Goal: Check status: Check status

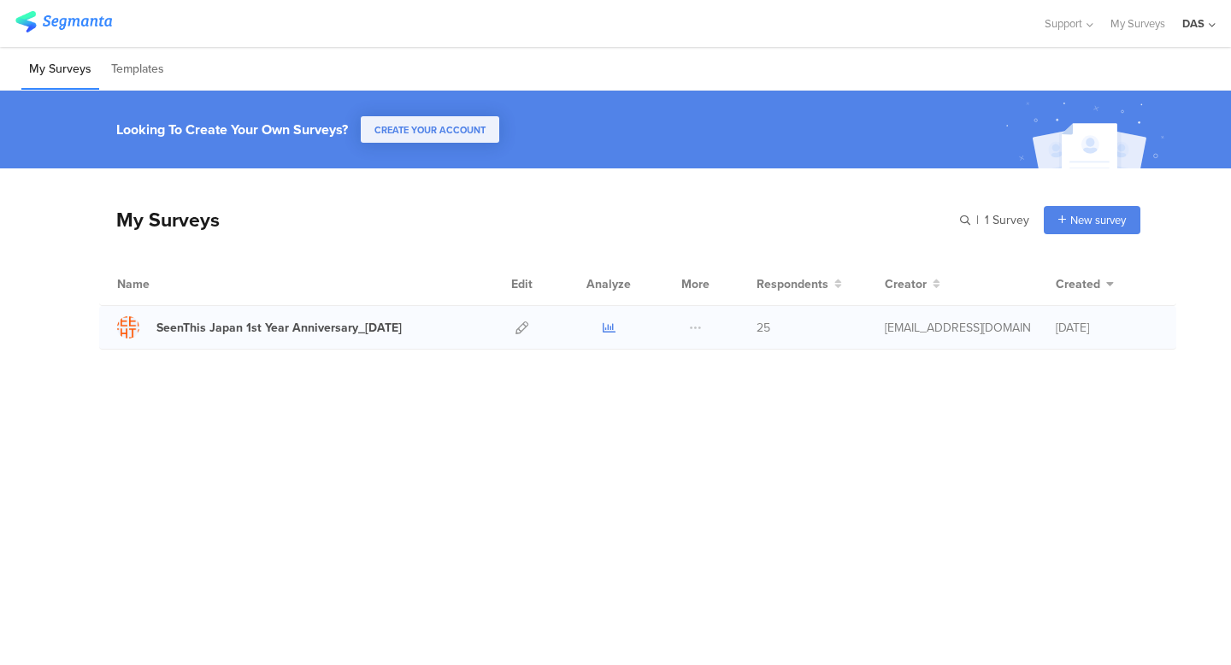
click at [611, 327] on icon at bounding box center [609, 327] width 13 height 13
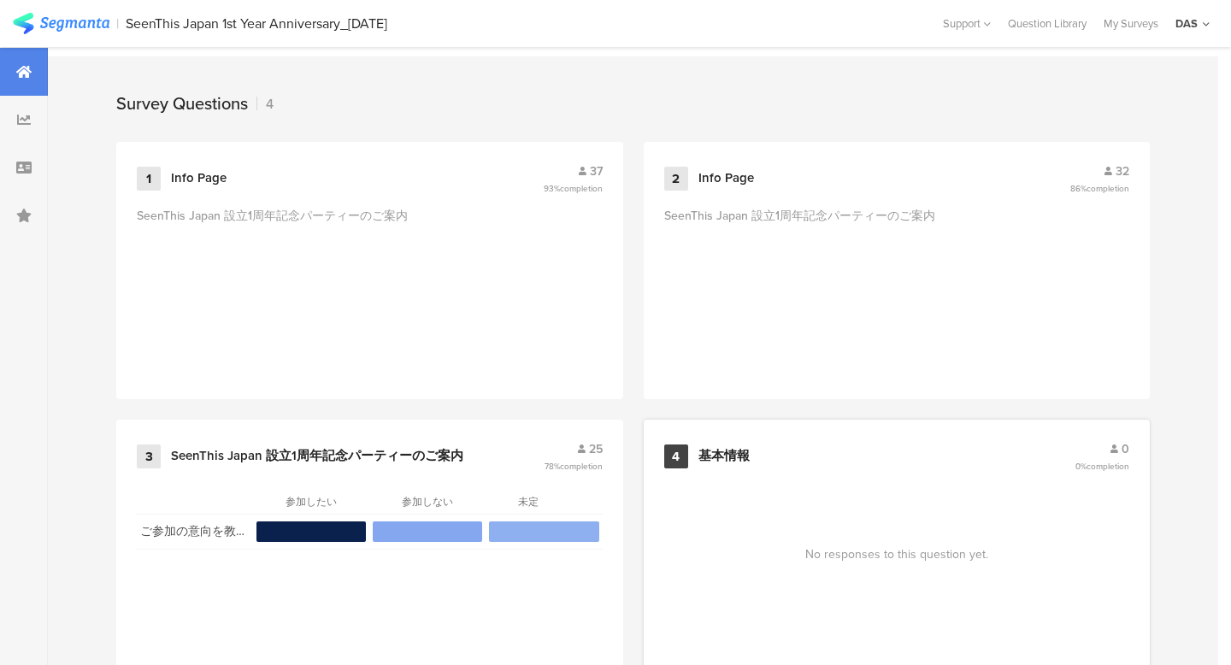
scroll to position [727, 0]
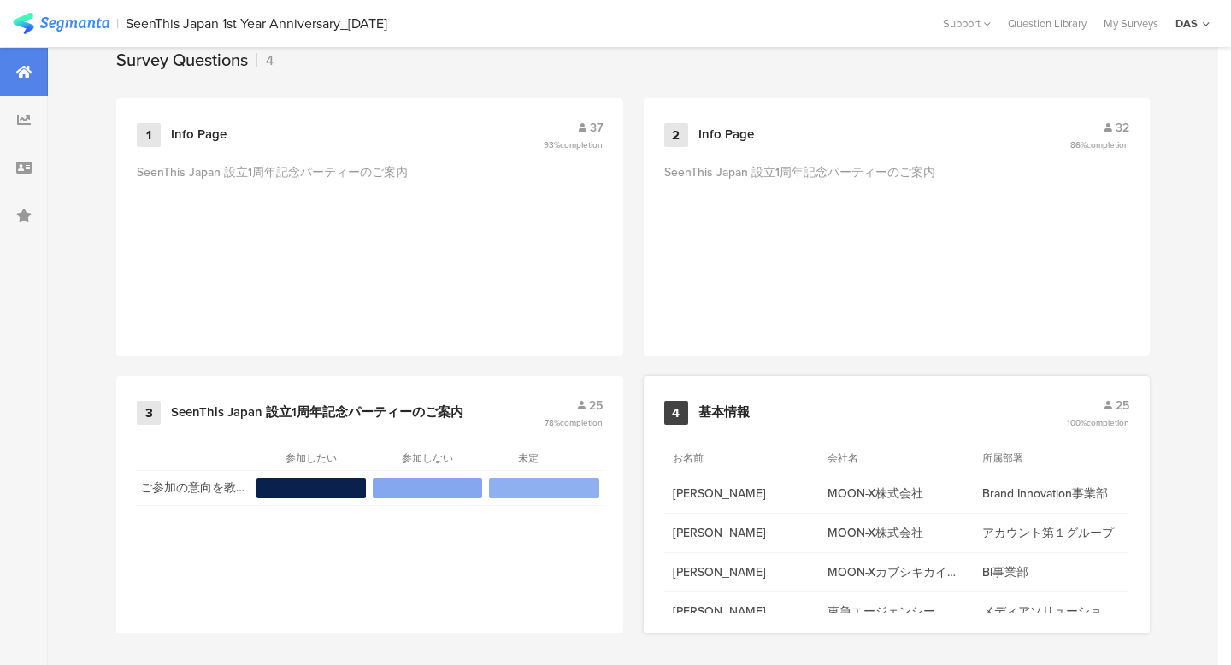
click at [1084, 407] on div "25" at bounding box center [1098, 406] width 62 height 18
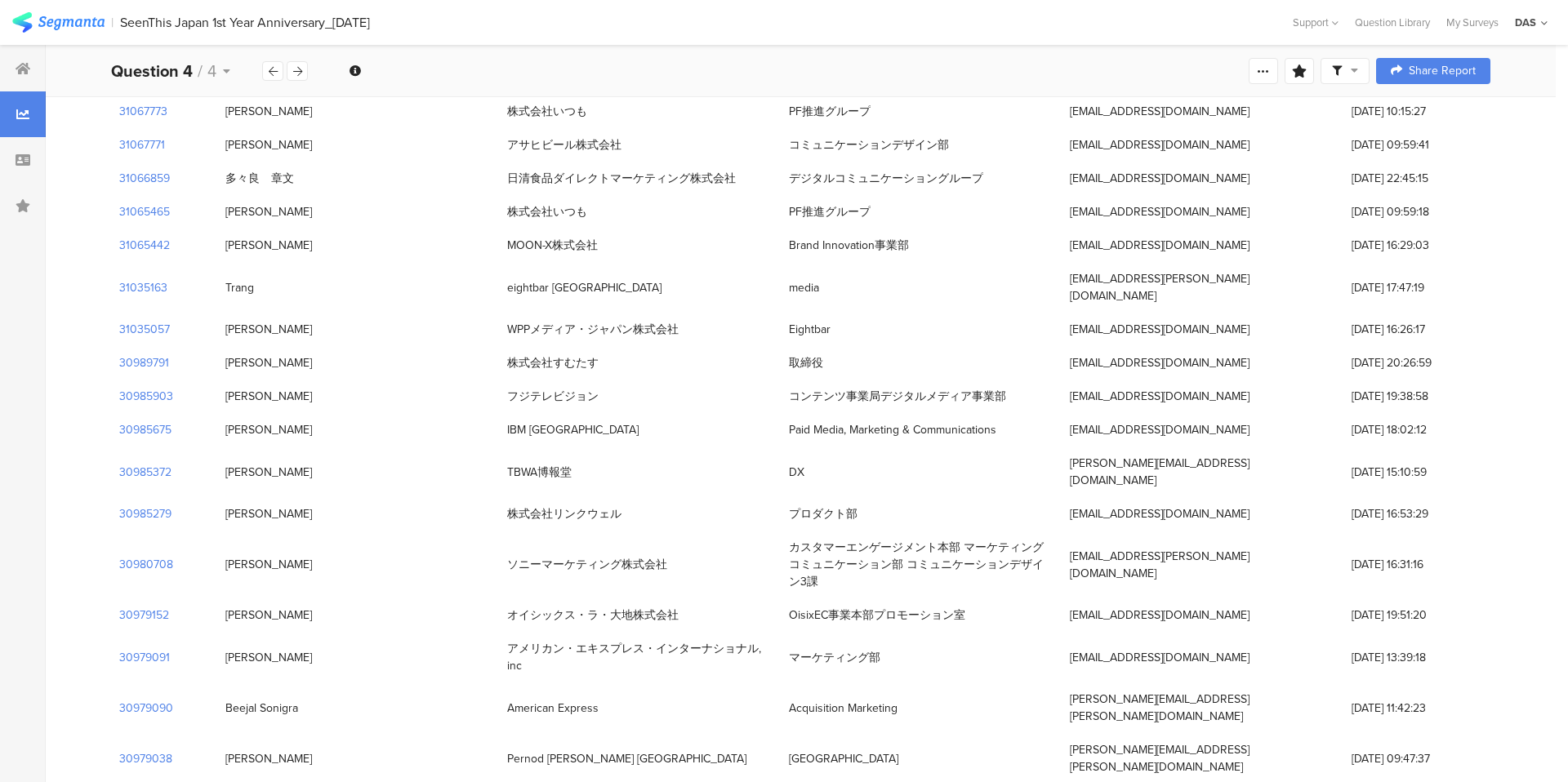
scroll to position [419, 0]
